Goal: Use online tool/utility: Utilize a website feature to perform a specific function

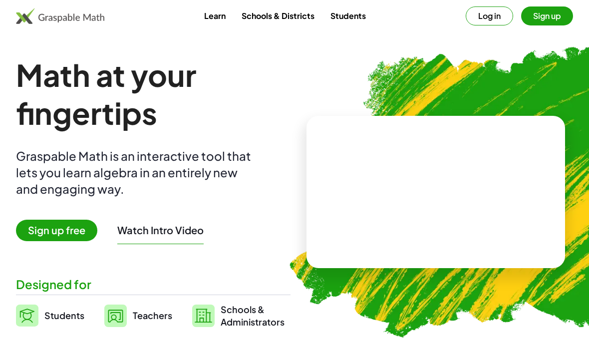
click at [490, 18] on button "Log in" at bounding box center [488, 15] width 47 height 19
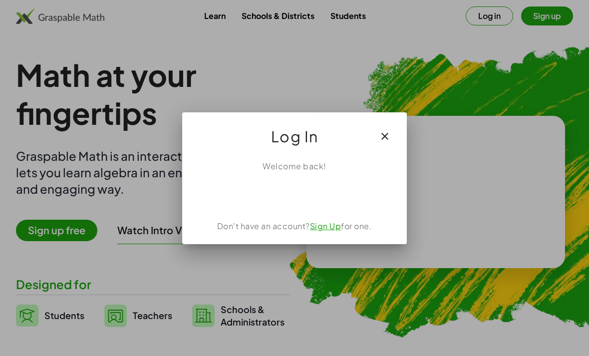
click at [302, 193] on div "Sign in with Google. Opens in new tab" at bounding box center [294, 194] width 92 height 22
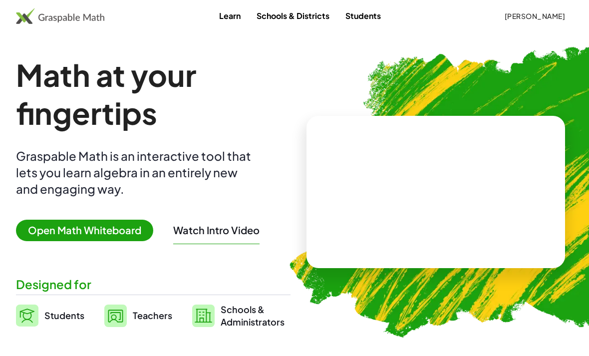
click at [106, 231] on span "Open Math Whiteboard" at bounding box center [84, 229] width 137 height 21
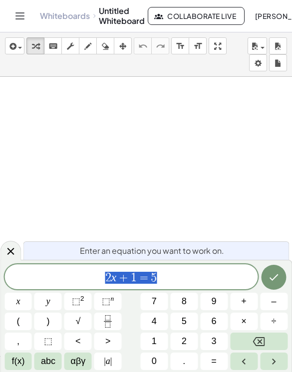
click at [212, 339] on span "3" at bounding box center [213, 341] width 5 height 13
click at [262, 337] on icon "Backspace" at bounding box center [259, 341] width 12 height 9
click at [20, 320] on button "(" at bounding box center [17, 321] width 27 height 17
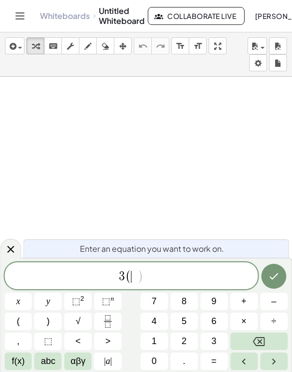
click at [273, 303] on span "–" at bounding box center [273, 301] width 5 height 13
click at [186, 340] on span "2" at bounding box center [184, 341] width 5 height 13
click at [25, 297] on button "x" at bounding box center [17, 301] width 27 height 17
click at [246, 301] on span "+" at bounding box center [243, 301] width 5 height 13
click at [160, 336] on button "1" at bounding box center [153, 341] width 27 height 17
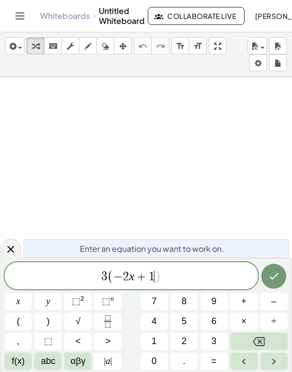
click at [159, 336] on button "1" at bounding box center [153, 341] width 27 height 17
click at [251, 345] on button "Backspace" at bounding box center [258, 341] width 57 height 17
click at [153, 355] on button "0" at bounding box center [153, 361] width 27 height 17
click at [49, 321] on span ")" at bounding box center [47, 321] width 3 height 13
click at [218, 355] on button "=" at bounding box center [213, 361] width 27 height 17
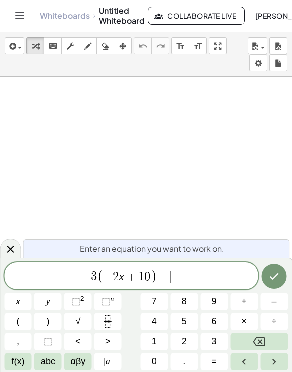
click at [268, 302] on button "–" at bounding box center [273, 301] width 27 height 17
click at [214, 302] on span "9" at bounding box center [213, 301] width 5 height 13
click at [258, 337] on icon "Backspace" at bounding box center [259, 341] width 12 height 9
click at [12, 306] on button "x" at bounding box center [17, 301] width 27 height 17
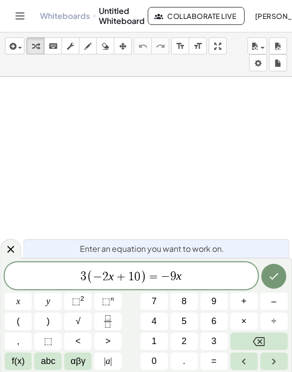
click at [275, 296] on span "–" at bounding box center [273, 301] width 5 height 13
click at [163, 315] on button "4" at bounding box center [153, 321] width 27 height 17
click at [270, 271] on icon "Done" at bounding box center [274, 276] width 12 height 12
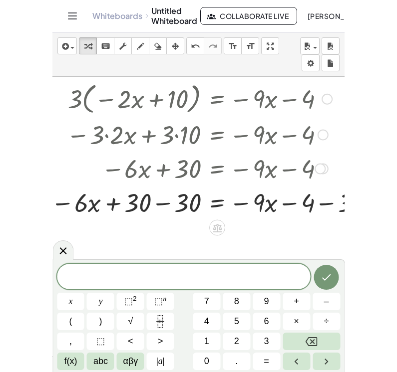
scroll to position [0, 16]
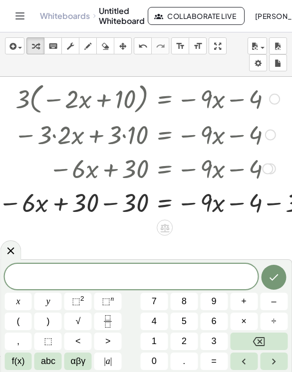
click at [8, 253] on icon at bounding box center [10, 250] width 7 height 7
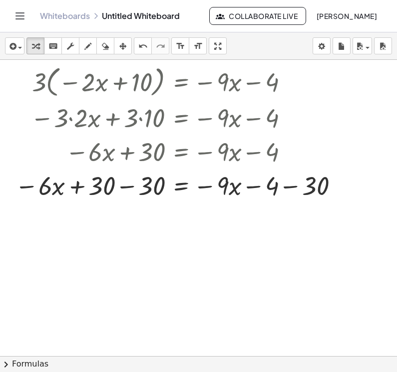
scroll to position [0, 0]
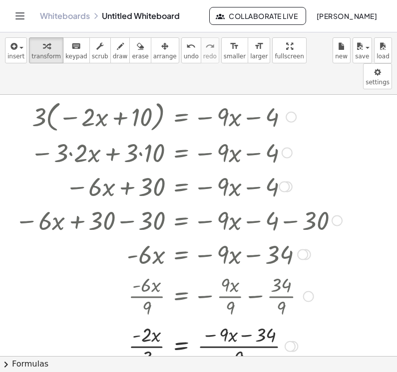
click at [294, 112] on div at bounding box center [290, 117] width 11 height 11
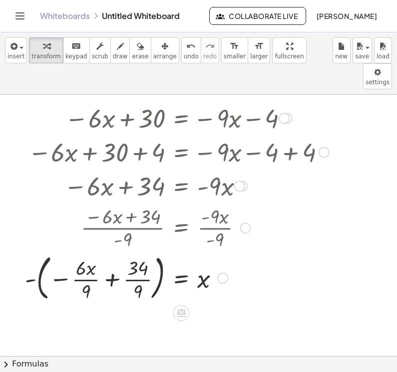
scroll to position [63, 0]
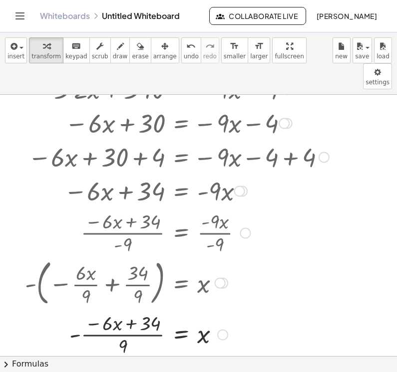
click at [216, 278] on div at bounding box center [219, 283] width 11 height 11
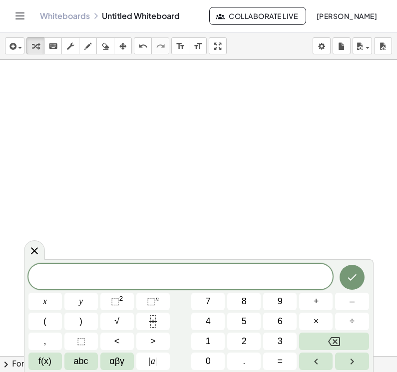
scroll to position [1, 0]
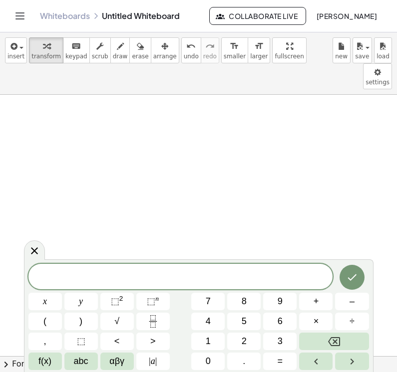
click at [276, 299] on button "9" at bounding box center [279, 301] width 33 height 17
click at [48, 303] on button "x" at bounding box center [44, 301] width 33 height 17
click at [340, 307] on button "–" at bounding box center [351, 301] width 33 height 17
click at [283, 317] on button "6" at bounding box center [279, 321] width 33 height 17
click at [280, 353] on button "=" at bounding box center [279, 361] width 33 height 17
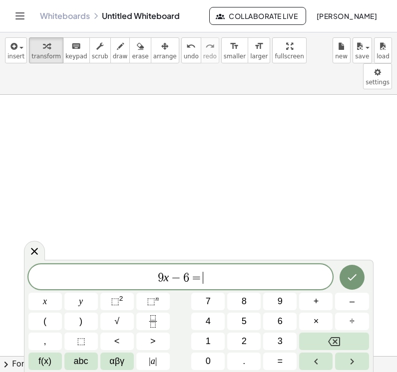
click at [243, 323] on span "5" at bounding box center [243, 321] width 5 height 13
click at [50, 301] on button "x" at bounding box center [44, 301] width 33 height 17
click at [318, 298] on span "+" at bounding box center [315, 301] width 5 height 13
click at [215, 343] on button "1" at bounding box center [207, 341] width 33 height 17
click at [254, 299] on button "8" at bounding box center [243, 301] width 33 height 17
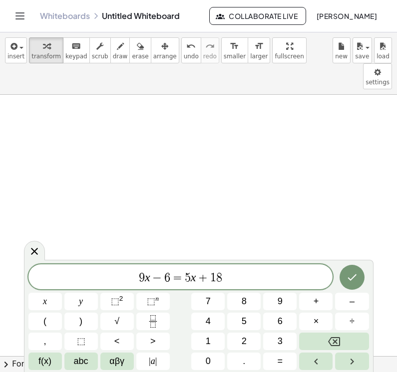
click at [348, 278] on icon "Done" at bounding box center [351, 277] width 9 height 6
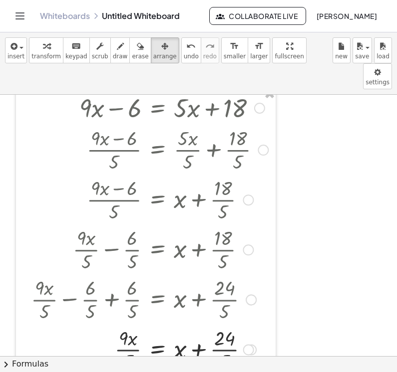
scroll to position [0, 0]
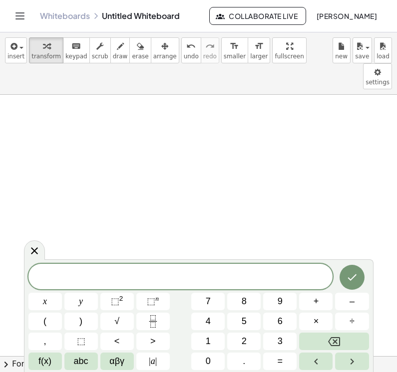
click at [278, 341] on span "3" at bounding box center [279, 341] width 5 height 13
click at [52, 298] on button "x" at bounding box center [44, 301] width 33 height 17
click at [314, 303] on span "+" at bounding box center [315, 301] width 5 height 13
click at [245, 322] on span "5" at bounding box center [243, 321] width 5 height 13
click at [55, 301] on button "x" at bounding box center [44, 301] width 33 height 17
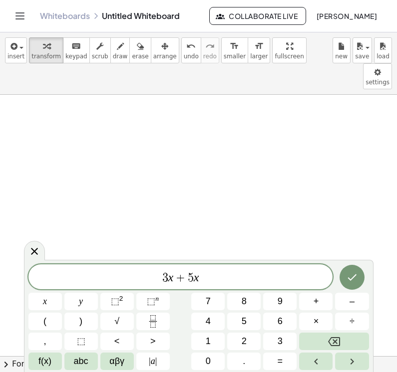
click at [314, 302] on span "+" at bounding box center [315, 301] width 5 height 13
click at [211, 319] on button "4" at bounding box center [207, 321] width 33 height 17
click at [349, 299] on span "–" at bounding box center [351, 301] width 5 height 13
click at [54, 297] on button "x" at bounding box center [44, 301] width 33 height 17
click at [313, 300] on span "+" at bounding box center [315, 301] width 5 height 13
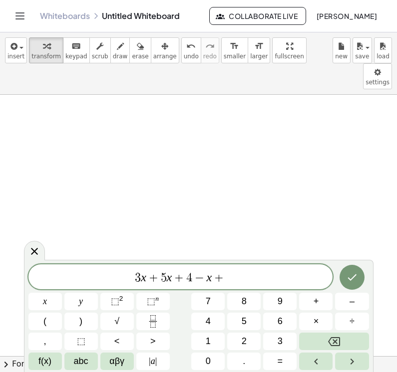
click at [211, 297] on button "7" at bounding box center [207, 301] width 33 height 17
click at [282, 355] on span "=" at bounding box center [279, 361] width 5 height 13
click at [240, 300] on button "8" at bounding box center [243, 301] width 33 height 17
click at [240, 299] on button "8" at bounding box center [243, 301] width 33 height 17
click at [358, 285] on button "Done" at bounding box center [351, 277] width 25 height 25
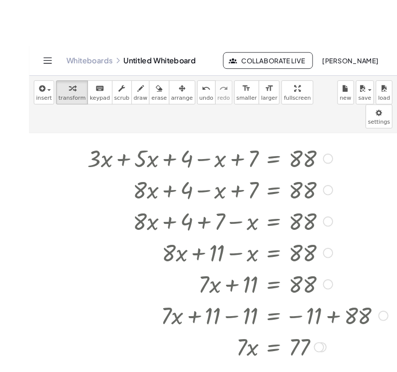
scroll to position [3, 0]
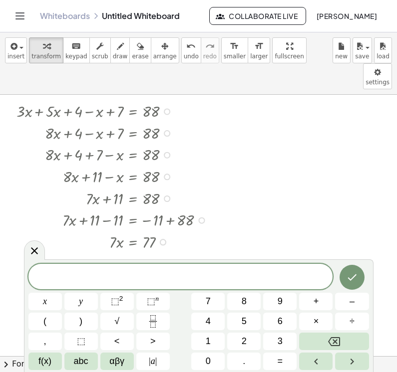
click at [213, 317] on button "4" at bounding box center [207, 321] width 33 height 17
click at [48, 303] on button "x" at bounding box center [44, 301] width 33 height 17
click at [354, 305] on span "–" at bounding box center [351, 301] width 5 height 13
click at [286, 323] on button "6" at bounding box center [279, 321] width 33 height 17
click at [279, 355] on span "=" at bounding box center [279, 361] width 5 height 13
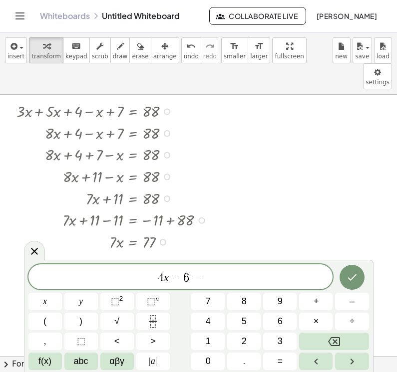
click at [246, 340] on span "2" at bounding box center [243, 341] width 5 height 13
click at [49, 303] on button "x" at bounding box center [44, 301] width 33 height 17
click at [320, 305] on button "+" at bounding box center [315, 301] width 33 height 17
click at [213, 339] on button "1" at bounding box center [207, 341] width 33 height 17
click at [211, 355] on button "0" at bounding box center [207, 361] width 33 height 17
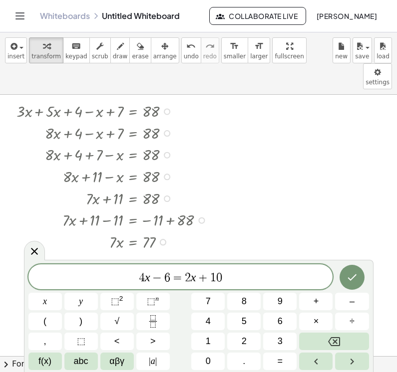
click at [355, 280] on icon "Done" at bounding box center [352, 277] width 12 height 12
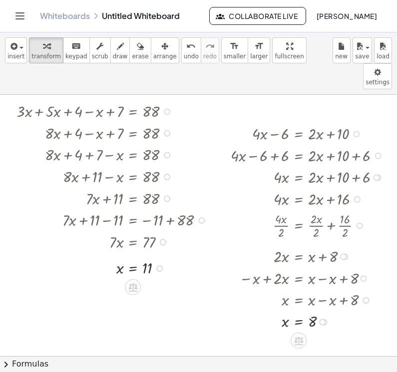
click at [350, 245] on div at bounding box center [317, 256] width 114 height 22
click at [366, 122] on div at bounding box center [309, 133] width 168 height 22
click at [357, 131] on div at bounding box center [356, 134] width 6 height 6
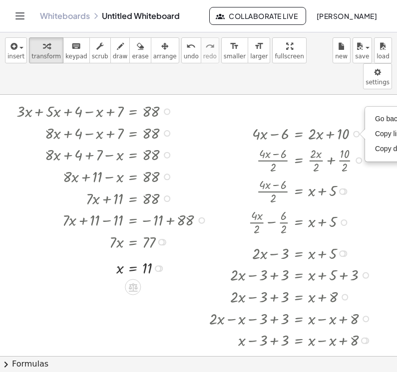
click at [377, 75] on div at bounding box center [183, 310] width 428 height 523
click at [381, 134] on div at bounding box center [183, 310] width 428 height 523
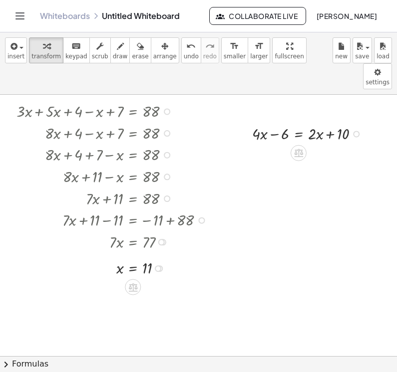
click at [161, 100] on div at bounding box center [113, 111] width 205 height 22
click at [210, 67] on div at bounding box center [183, 310] width 428 height 523
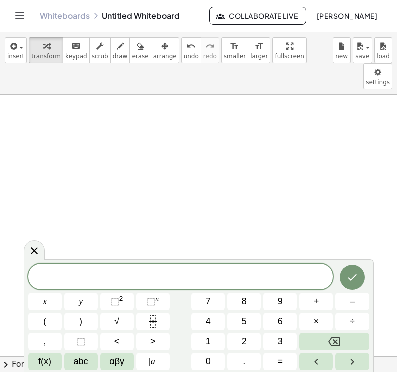
click at [209, 303] on span "7" at bounding box center [208, 301] width 5 height 13
click at [50, 301] on button "x" at bounding box center [44, 301] width 33 height 17
click at [315, 302] on span "+" at bounding box center [315, 301] width 5 height 13
click at [241, 339] on button "2" at bounding box center [243, 341] width 33 height 17
click at [287, 355] on button "=" at bounding box center [279, 361] width 33 height 17
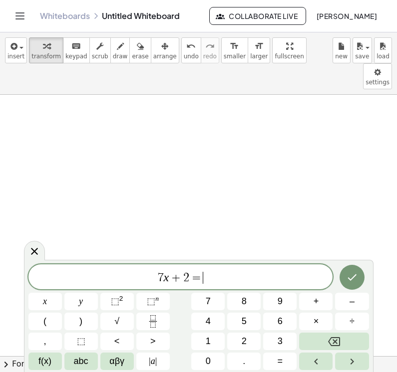
click at [351, 298] on span "–" at bounding box center [351, 301] width 5 height 13
click at [249, 322] on button "5" at bounding box center [243, 321] width 33 height 17
click at [205, 316] on button "4" at bounding box center [207, 321] width 33 height 17
click at [362, 276] on button "Done" at bounding box center [351, 277] width 25 height 25
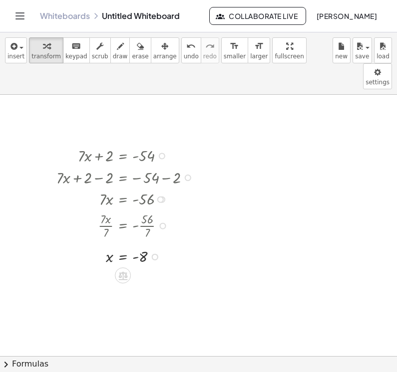
click at [103, 212] on div "+ · 7 · x + 2 = - 54 + · 7 · x + 2 − 2 = − 54 − 2 + · 7 · x + 2 − 2 = - 56 + · …" at bounding box center [118, 205] width 154 height 127
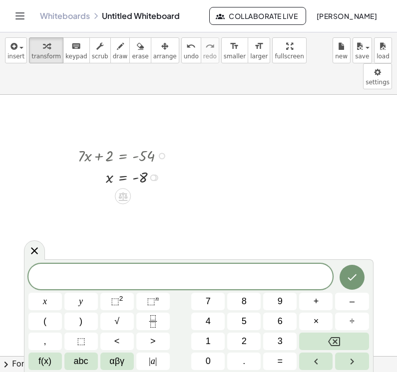
click at [344, 298] on button "–" at bounding box center [351, 301] width 33 height 17
click at [243, 324] on span "5" at bounding box center [243, 321] width 5 height 13
click at [50, 305] on button "x" at bounding box center [44, 301] width 33 height 17
click at [355, 300] on button "–" at bounding box center [351, 301] width 33 height 17
click at [213, 305] on button "7" at bounding box center [207, 301] width 33 height 17
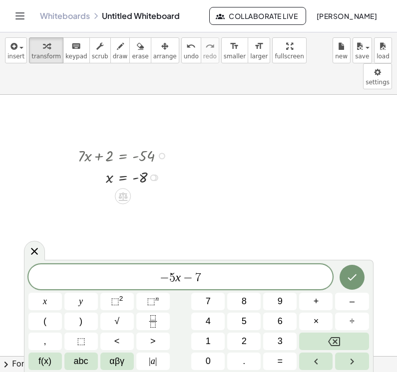
click at [277, 355] on span "=" at bounding box center [279, 361] width 5 height 13
click at [212, 347] on button "1" at bounding box center [207, 341] width 33 height 17
click at [208, 355] on span "0" at bounding box center [208, 361] width 5 height 13
click at [255, 301] on button "8" at bounding box center [243, 301] width 33 height 17
click at [358, 258] on div at bounding box center [183, 310] width 428 height 523
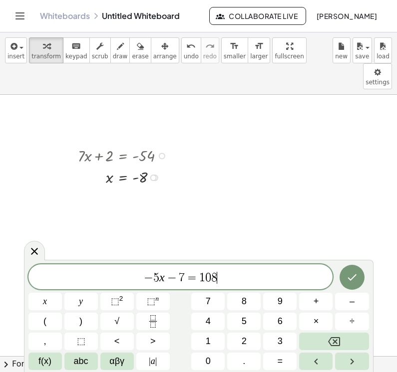
click at [360, 276] on button "Done" at bounding box center [351, 277] width 25 height 25
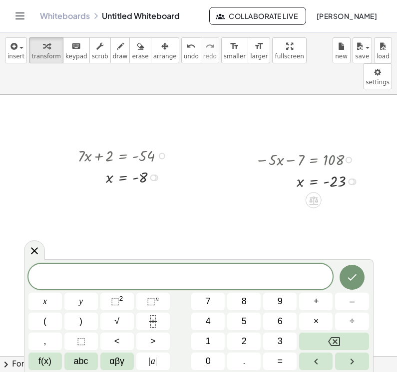
click at [277, 341] on button "3" at bounding box center [279, 341] width 33 height 17
click at [47, 305] on span "x" at bounding box center [45, 301] width 4 height 13
click at [345, 306] on button "–" at bounding box center [351, 301] width 33 height 17
click at [277, 299] on button "9" at bounding box center [279, 301] width 33 height 17
click at [284, 355] on button "=" at bounding box center [279, 361] width 33 height 17
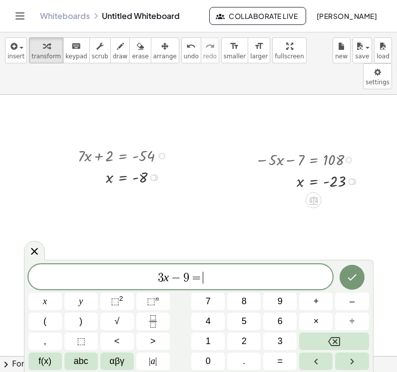
click at [284, 355] on button "=" at bounding box center [279, 361] width 33 height 17
click at [353, 343] on button "Backspace" at bounding box center [333, 341] width 69 height 17
click at [282, 344] on span "3" at bounding box center [279, 341] width 5 height 13
click at [275, 346] on button "3" at bounding box center [279, 341] width 33 height 17
click at [350, 281] on icon "Done" at bounding box center [352, 277] width 12 height 12
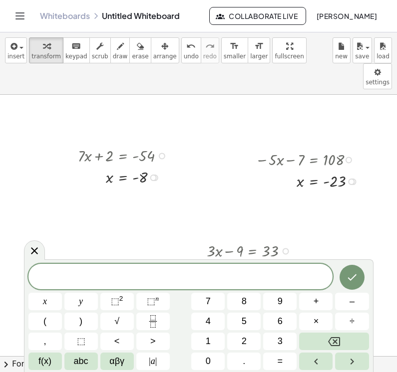
click at [241, 322] on button "5" at bounding box center [243, 321] width 33 height 17
click at [51, 303] on button "x" at bounding box center [44, 301] width 33 height 17
click at [315, 300] on span "+" at bounding box center [315, 301] width 5 height 13
click at [208, 299] on span "7" at bounding box center [208, 301] width 5 height 13
click at [48, 302] on button "x" at bounding box center [44, 301] width 33 height 17
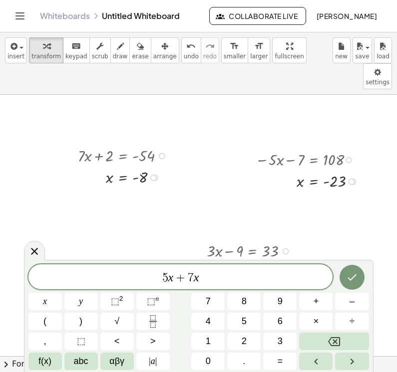
click at [285, 355] on button "=" at bounding box center [279, 361] width 33 height 17
click at [213, 301] on button "7" at bounding box center [207, 301] width 33 height 17
click at [247, 348] on button "2" at bounding box center [243, 341] width 33 height 17
click at [355, 280] on icon "Done" at bounding box center [352, 277] width 12 height 12
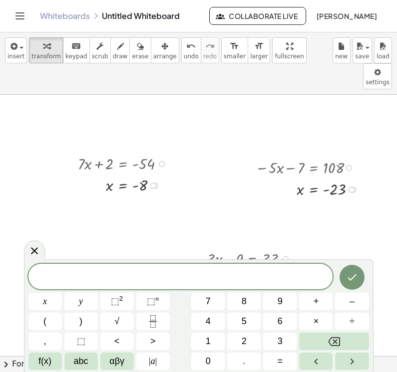
click at [205, 320] on button "4" at bounding box center [207, 321] width 33 height 17
click at [44, 303] on span "x" at bounding box center [45, 301] width 4 height 13
click at [349, 303] on span "–" at bounding box center [351, 301] width 5 height 13
click at [288, 317] on button "6" at bounding box center [279, 321] width 33 height 17
click at [281, 355] on span "=" at bounding box center [279, 361] width 5 height 13
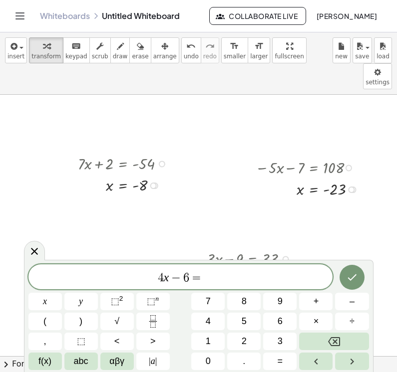
click at [280, 317] on span "6" at bounding box center [279, 321] width 5 height 13
click at [53, 300] on button "x" at bounding box center [44, 301] width 33 height 17
click at [363, 275] on button "Done" at bounding box center [351, 277] width 25 height 25
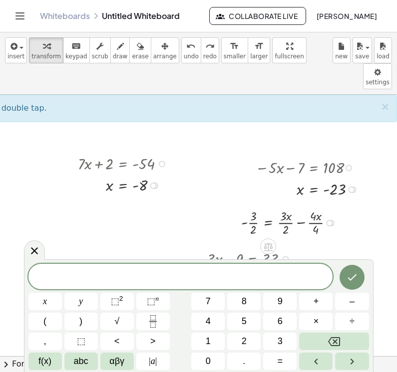
click at [34, 250] on icon at bounding box center [34, 251] width 12 height 12
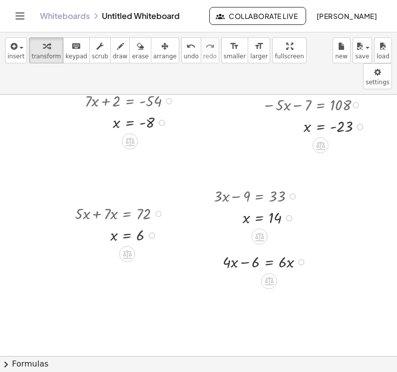
scroll to position [95, 23]
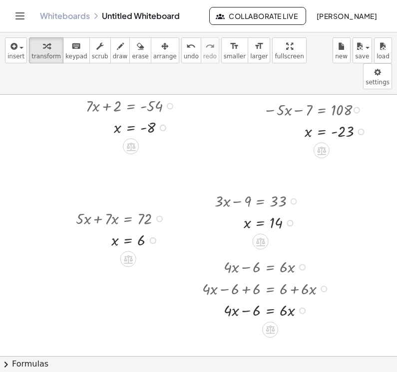
click at [297, 255] on div at bounding box center [268, 266] width 142 height 22
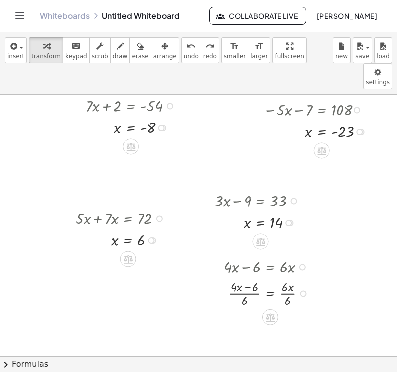
click at [307, 255] on div at bounding box center [267, 266] width 99 height 22
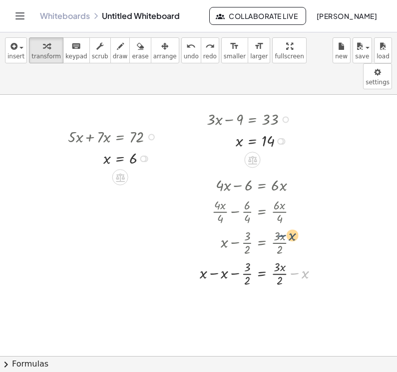
scroll to position [157, 31]
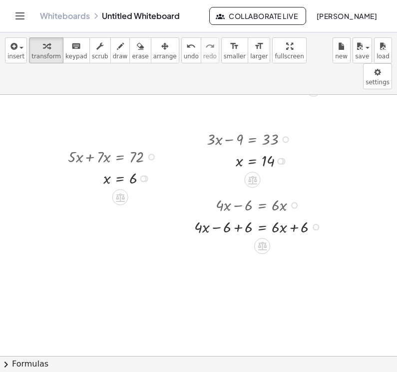
click at [239, 215] on div at bounding box center [260, 226] width 142 height 22
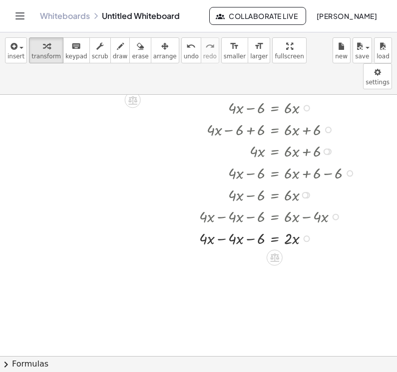
scroll to position [255, 19]
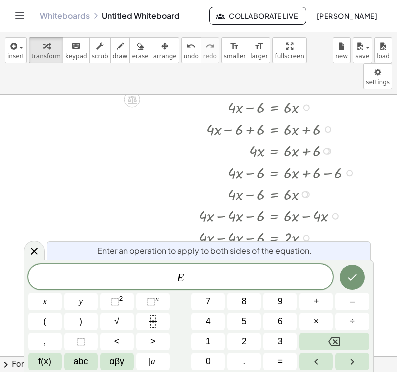
click at [37, 259] on div at bounding box center [34, 250] width 21 height 19
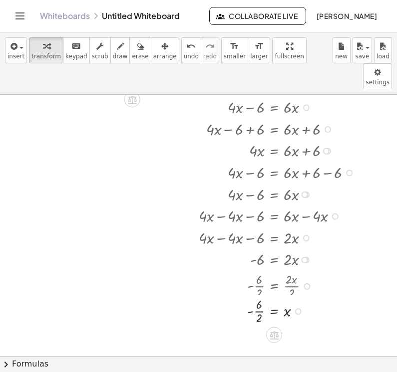
click at [259, 270] on div at bounding box center [284, 285] width 180 height 31
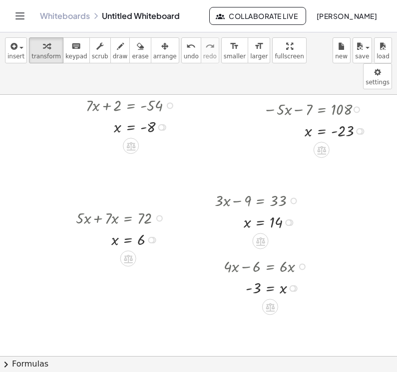
scroll to position [95, 22]
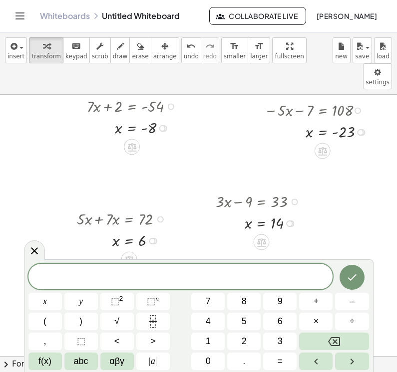
click at [30, 278] on span at bounding box center [180, 277] width 304 height 15
click at [326, 340] on button "Backspace" at bounding box center [333, 341] width 69 height 17
click at [246, 300] on span "8" at bounding box center [243, 301] width 5 height 13
click at [51, 298] on button "x" at bounding box center [44, 301] width 33 height 17
click at [355, 301] on button "–" at bounding box center [351, 301] width 33 height 17
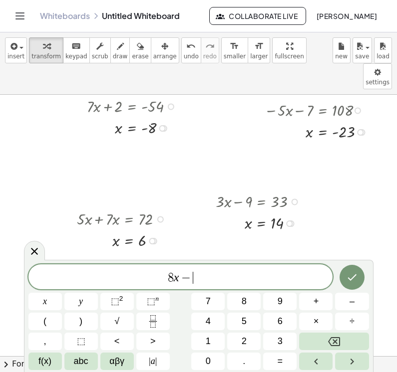
click at [224, 346] on button "1" at bounding box center [207, 341] width 33 height 17
click at [283, 355] on span "=" at bounding box center [279, 361] width 5 height 13
click at [252, 342] on button "2" at bounding box center [243, 341] width 33 height 17
click at [286, 344] on button "3" at bounding box center [279, 341] width 33 height 17
click at [348, 304] on button "–" at bounding box center [351, 301] width 33 height 17
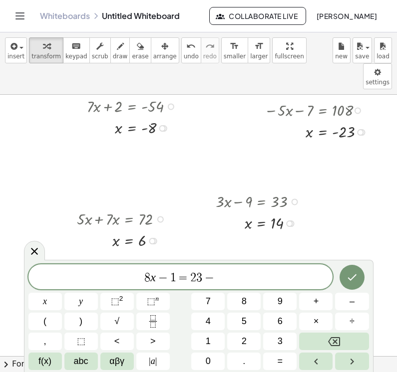
click at [210, 324] on span "4" at bounding box center [208, 321] width 5 height 13
click at [49, 302] on button "x" at bounding box center [44, 301] width 33 height 17
click at [350, 269] on button "Done" at bounding box center [351, 277] width 25 height 25
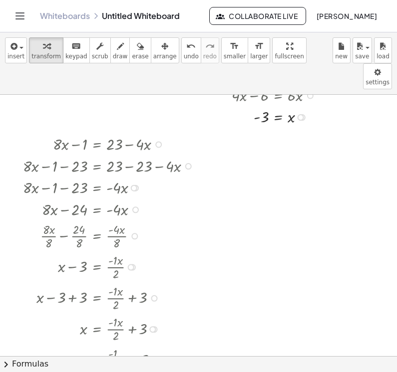
scroll to position [267, 15]
click at [162, 132] on div at bounding box center [111, 143] width 186 height 22
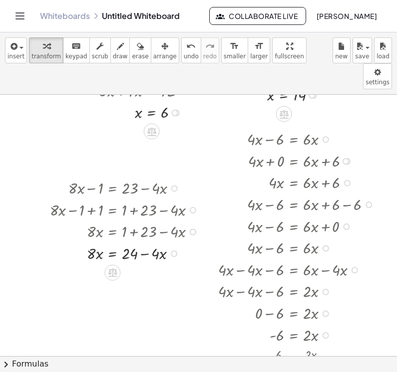
scroll to position [224, 0]
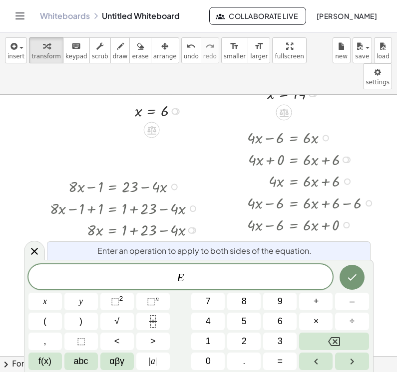
click at [32, 250] on icon at bounding box center [34, 251] width 12 height 12
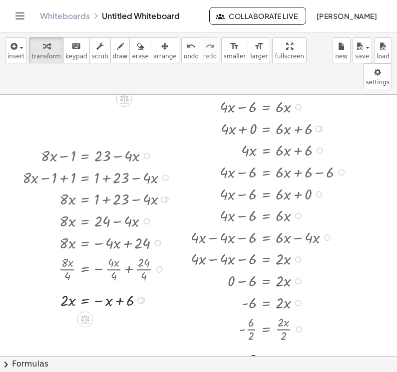
scroll to position [255, 25]
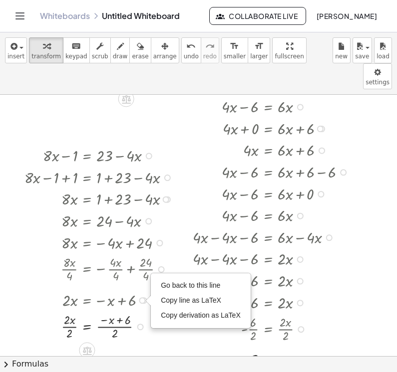
click at [194, 278] on li "Go back to this line" at bounding box center [200, 285] width 85 height 15
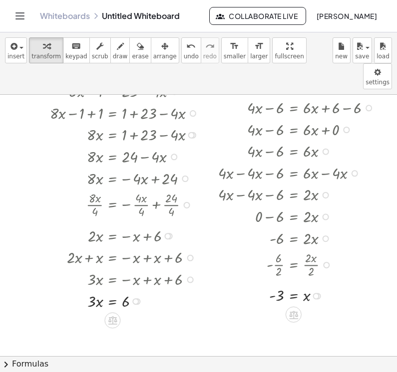
scroll to position [320, 0]
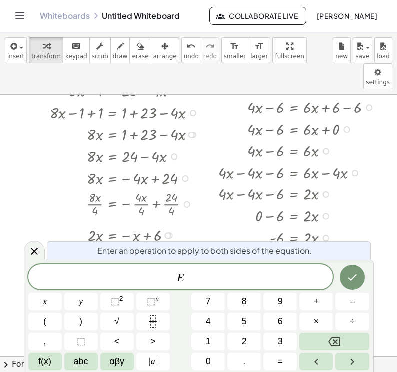
click at [35, 247] on icon at bounding box center [34, 251] width 12 height 12
click at [39, 254] on icon at bounding box center [34, 251] width 12 height 12
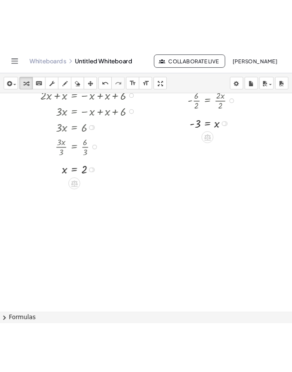
scroll to position [0, 0]
